Goal: Navigation & Orientation: Find specific page/section

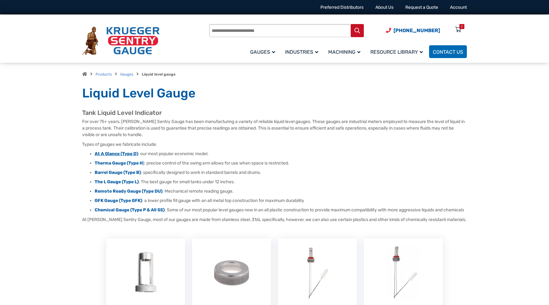
click at [118, 153] on strong "At A Glance (Type D)" at bounding box center [116, 153] width 43 height 5
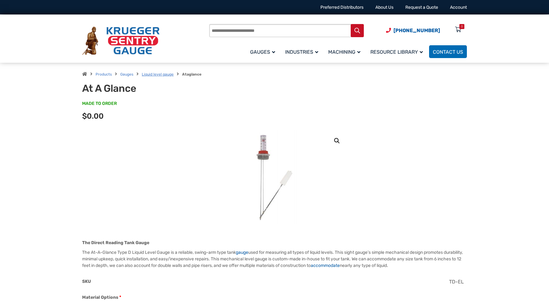
click at [165, 73] on link "Liquid level gauge" at bounding box center [158, 74] width 32 height 4
